Goal: Task Accomplishment & Management: Manage account settings

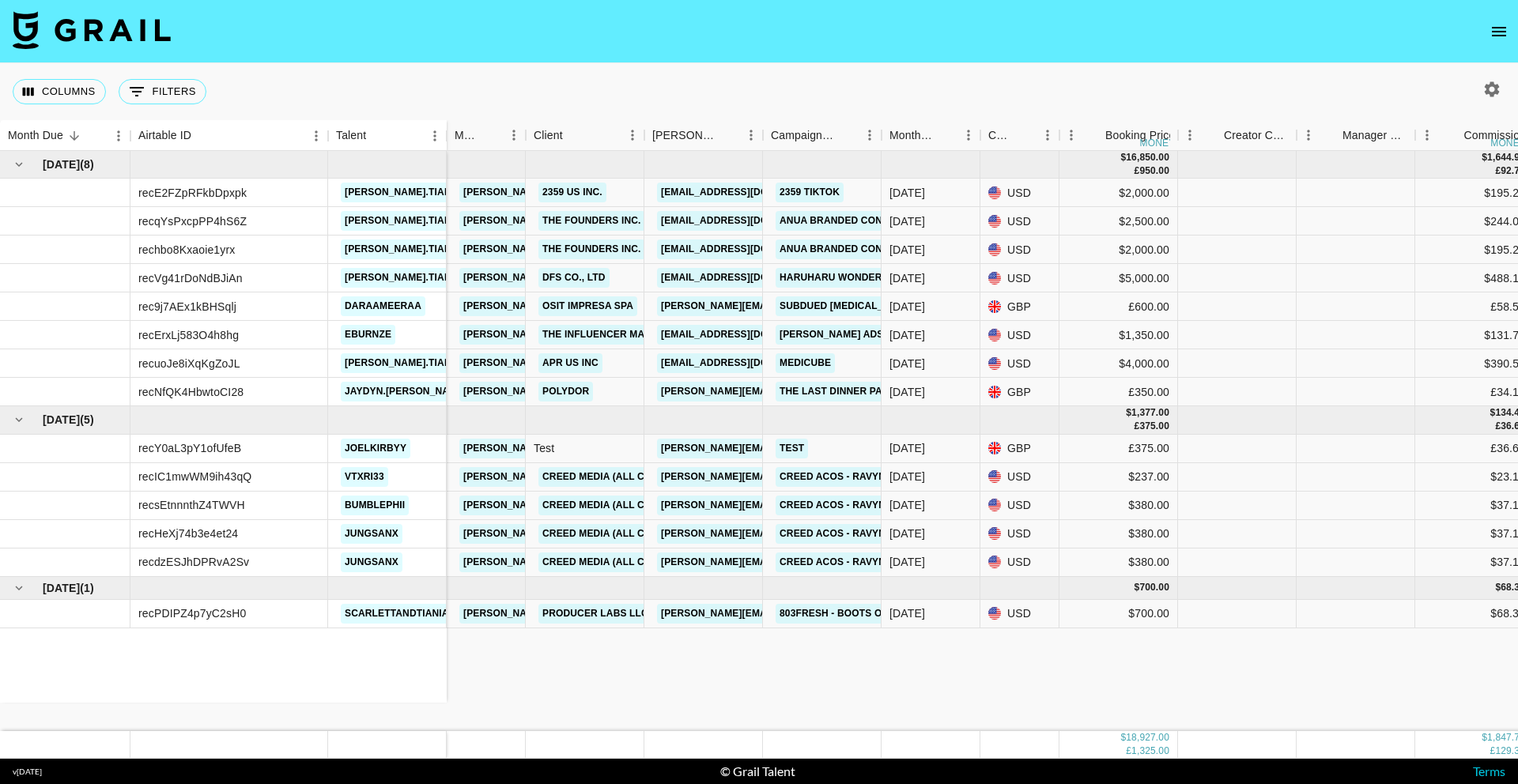
click at [1493, 33] on icon "open drawer" at bounding box center [1498, 31] width 19 height 19
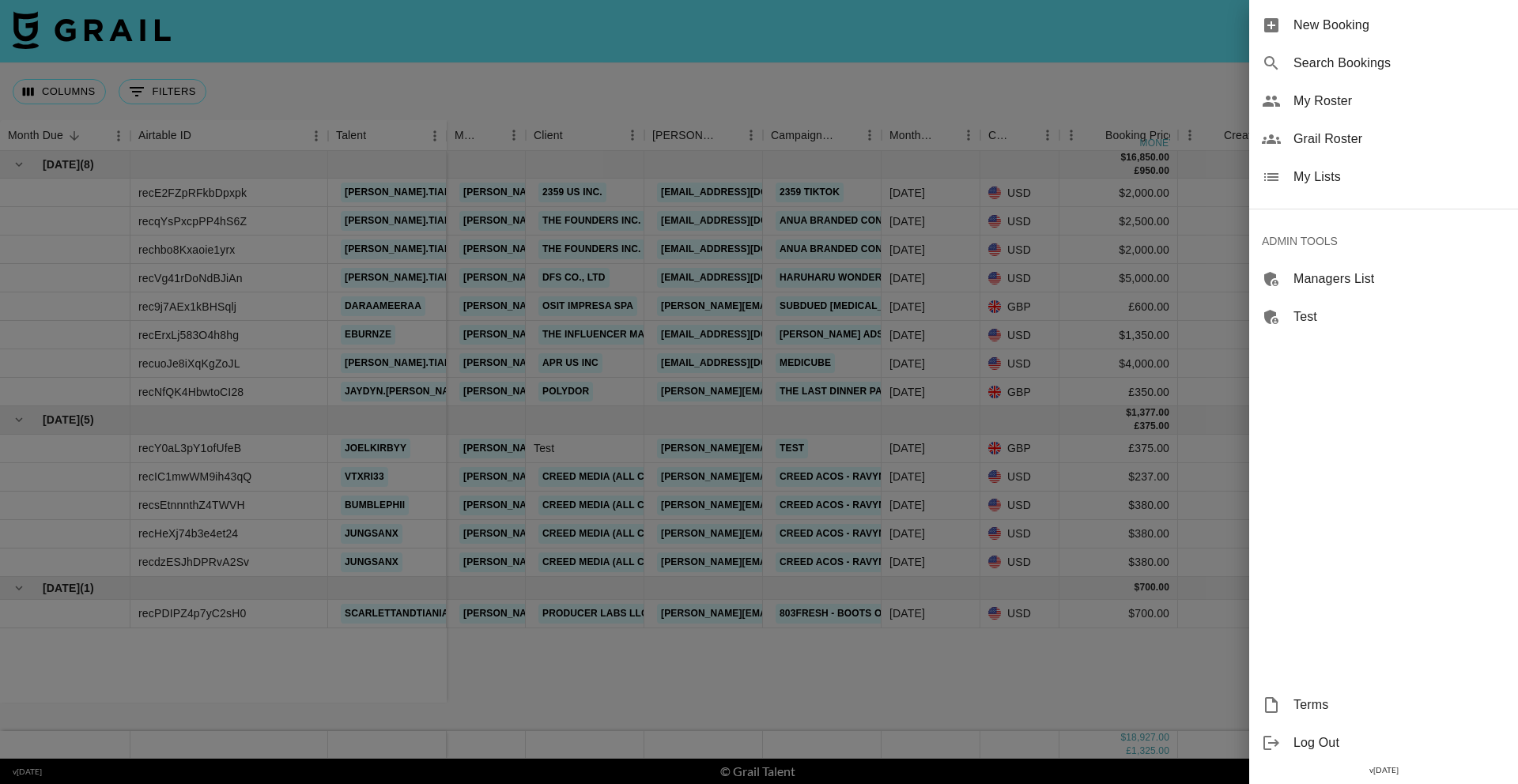
click at [1338, 64] on span "Search Bookings" at bounding box center [1399, 63] width 212 height 19
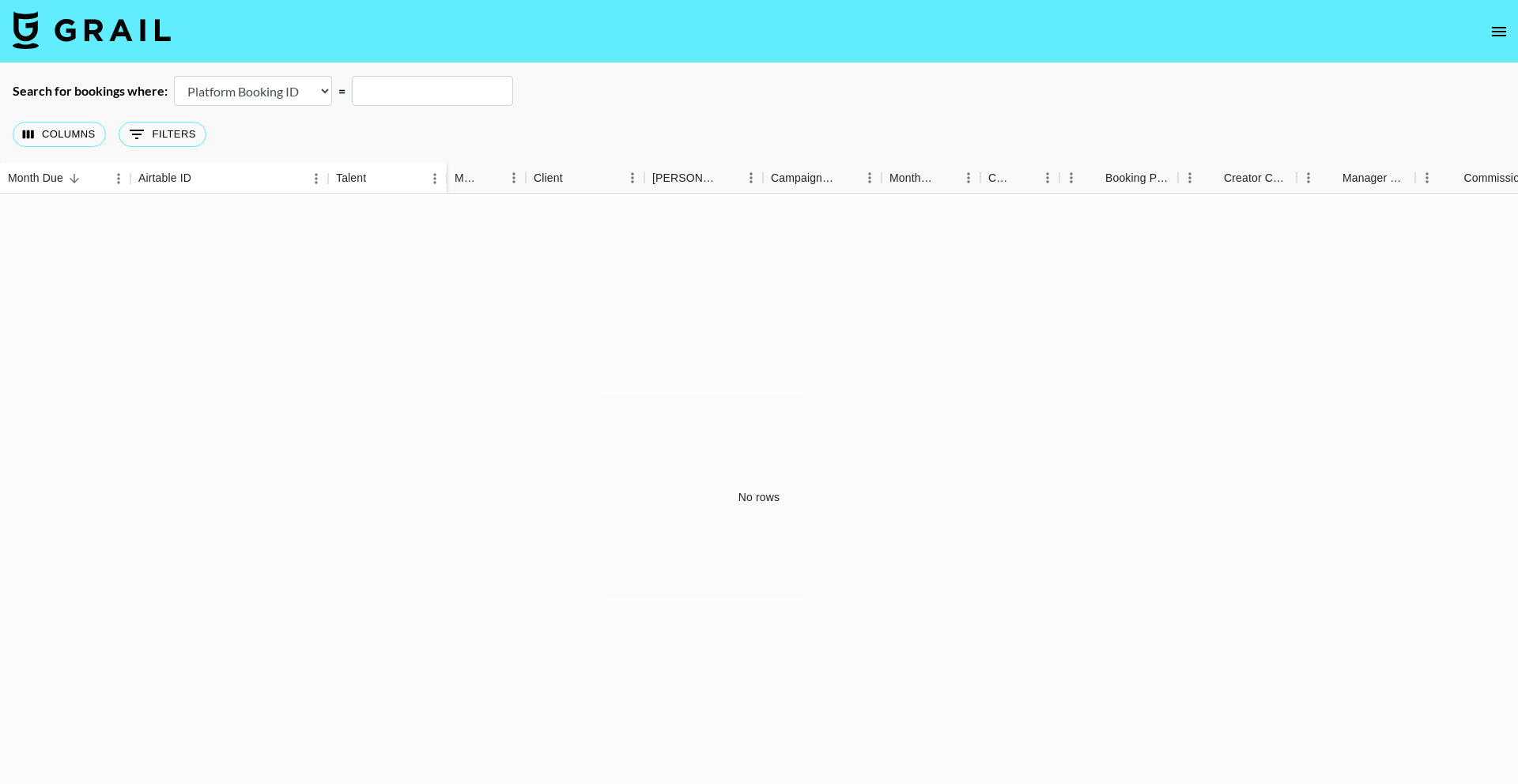
click at [251, 98] on select "Airtable Booking ID Platform Booking ID Platform Campaign ID" at bounding box center [253, 91] width 158 height 30
select select "airtableId"
click at [402, 93] on input "text" at bounding box center [432, 91] width 162 height 30
paste input "recZywenOqTVhIBBE"
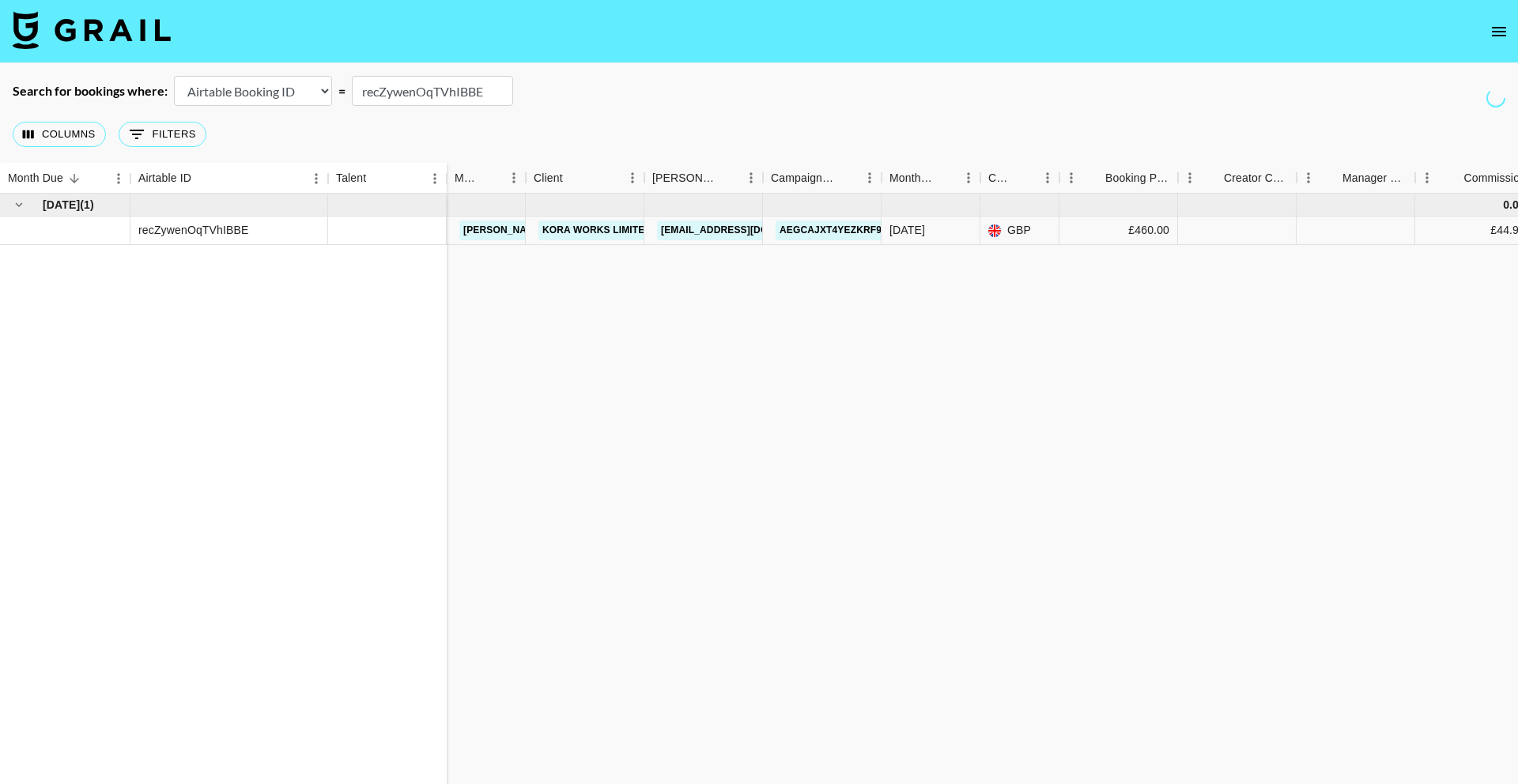
type input "recZywenOqTVhIBBE"
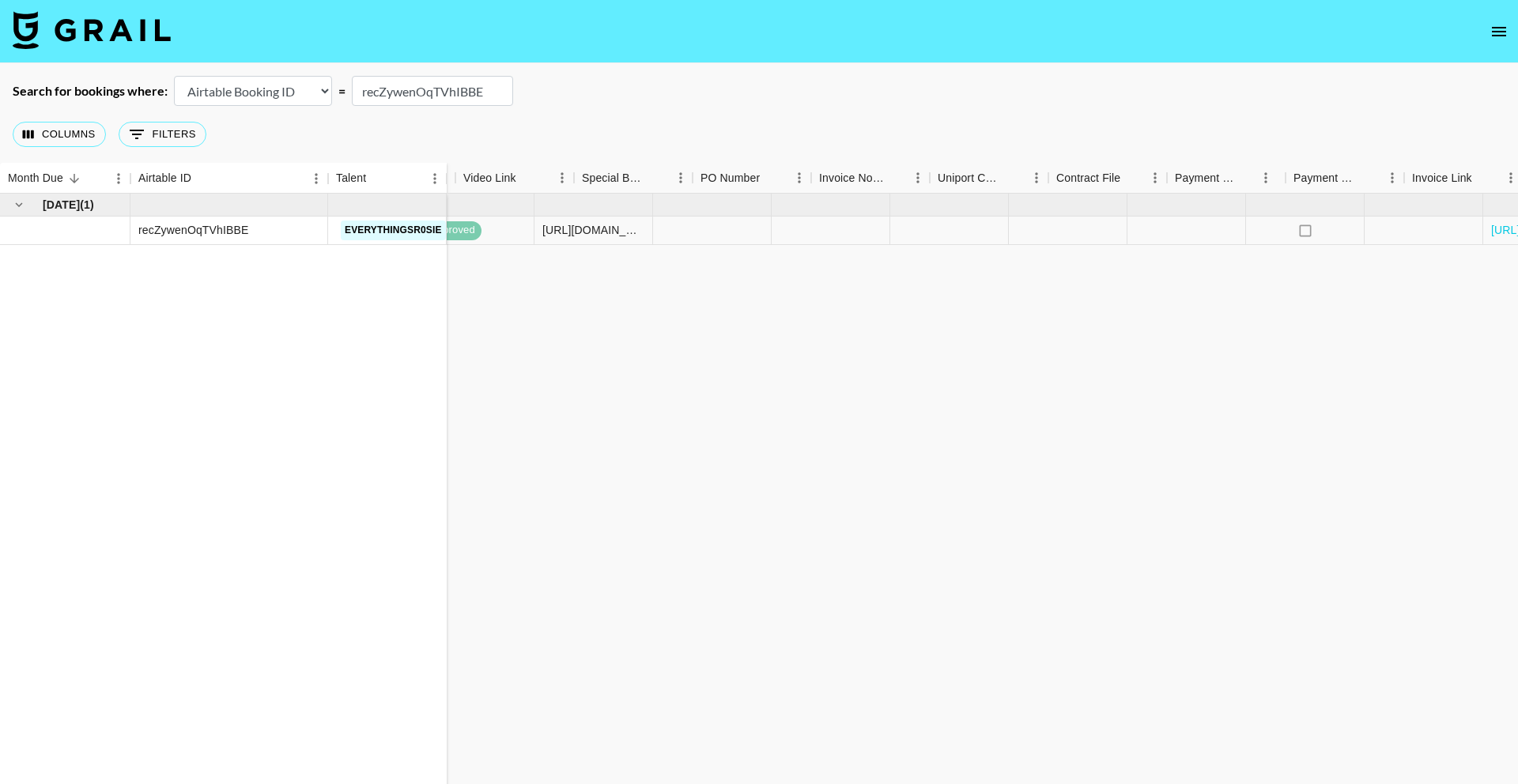
scroll to position [0, 1265]
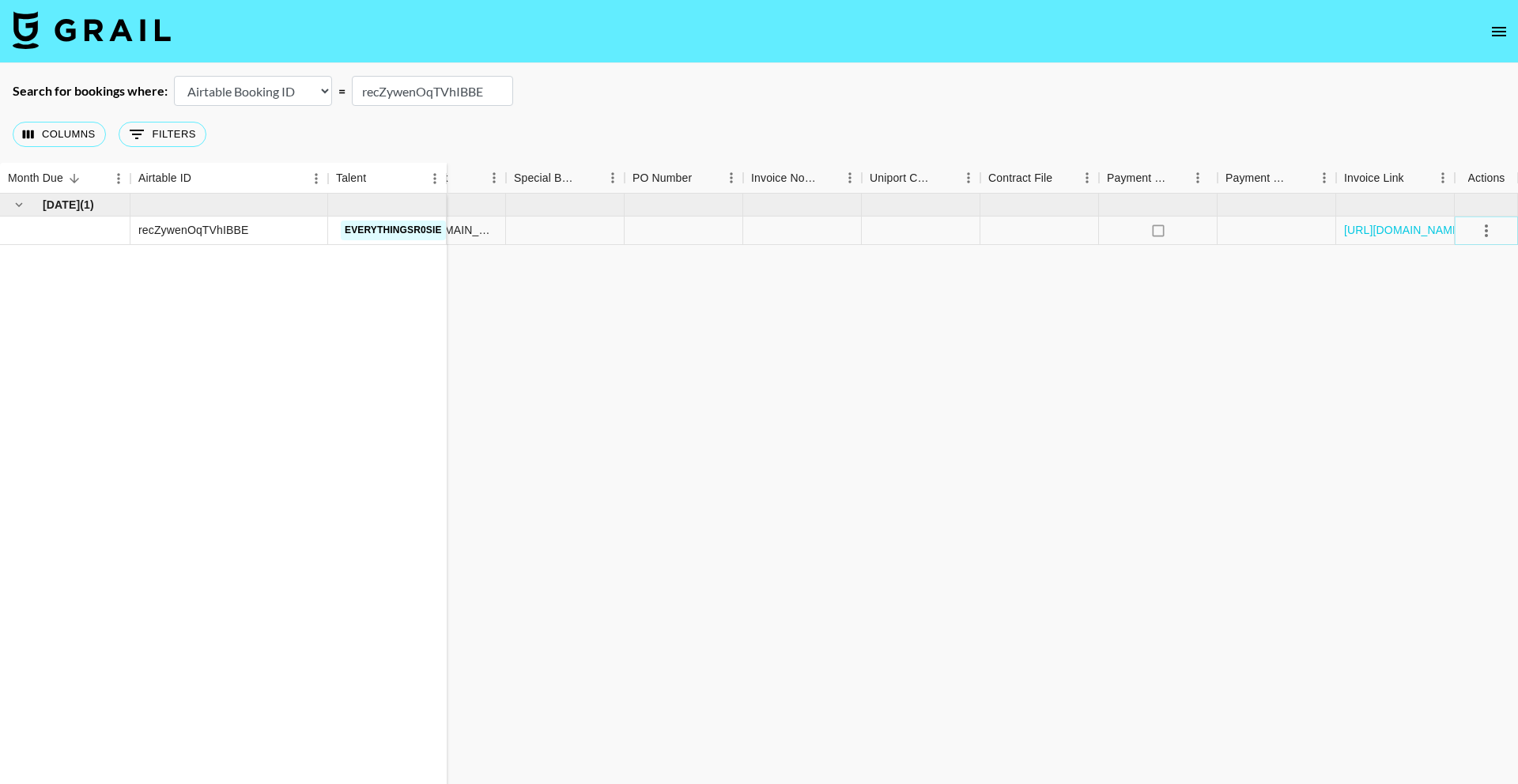
click at [1488, 235] on icon "select merge strategy" at bounding box center [1486, 230] width 19 height 19
click at [1436, 353] on li "Cancel" at bounding box center [1466, 350] width 103 height 29
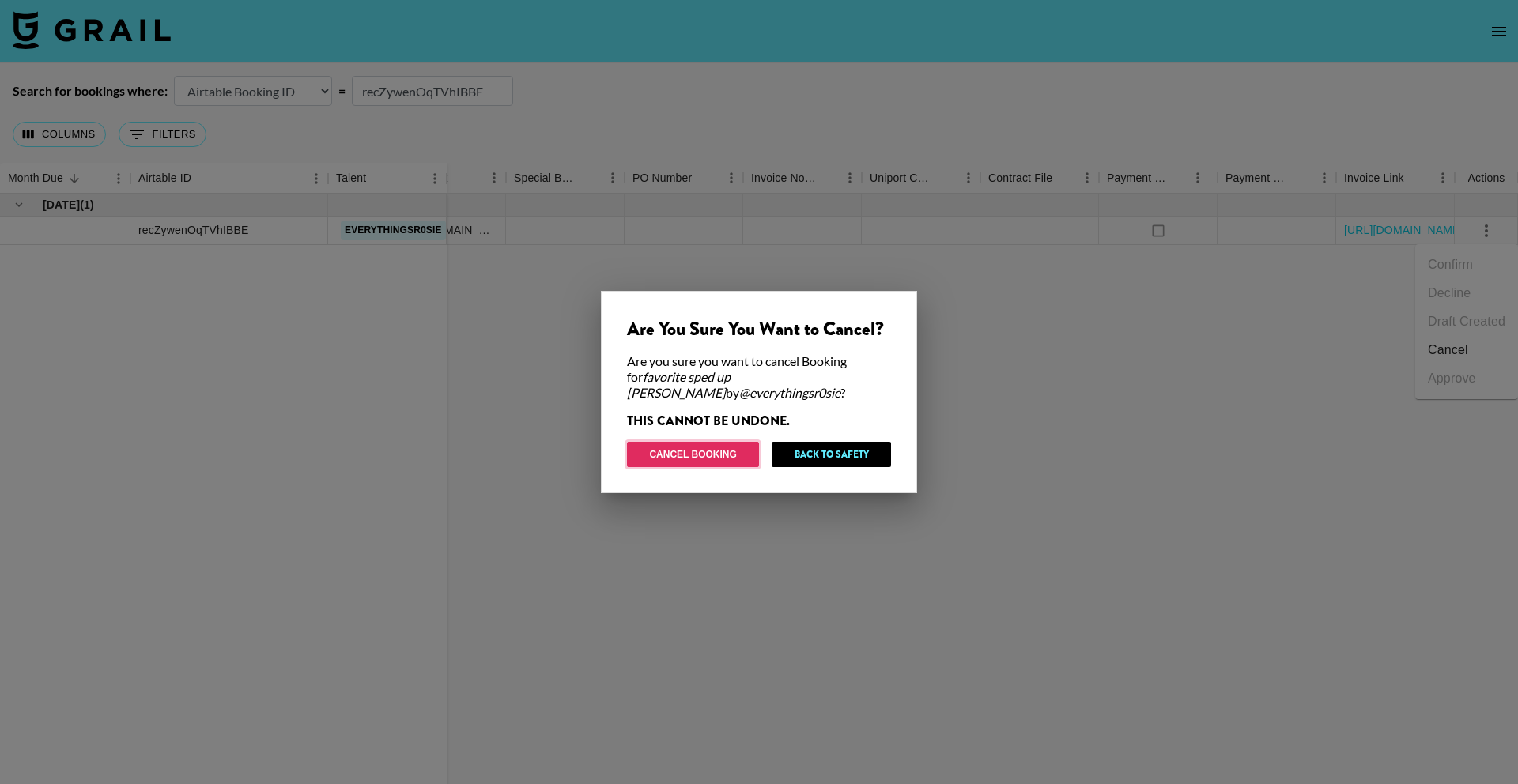
drag, startPoint x: 697, startPoint y: 461, endPoint x: 708, endPoint y: 458, distance: 11.4
click at [697, 461] on button "Cancel Booking" at bounding box center [692, 454] width 132 height 25
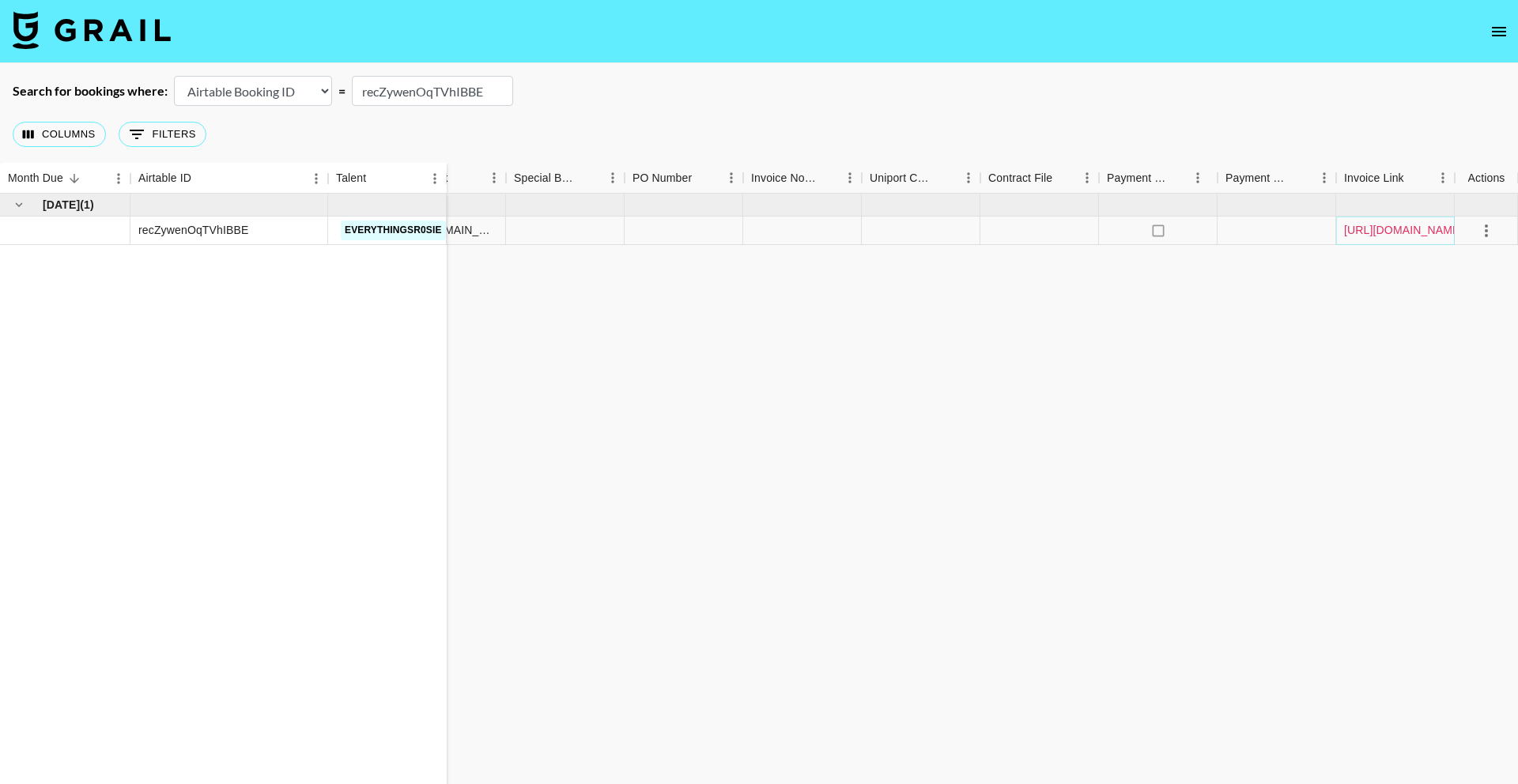
click at [1379, 230] on link "[URL][DOMAIN_NAME]" at bounding box center [1404, 230] width 120 height 16
